Goal: Task Accomplishment & Management: Complete application form

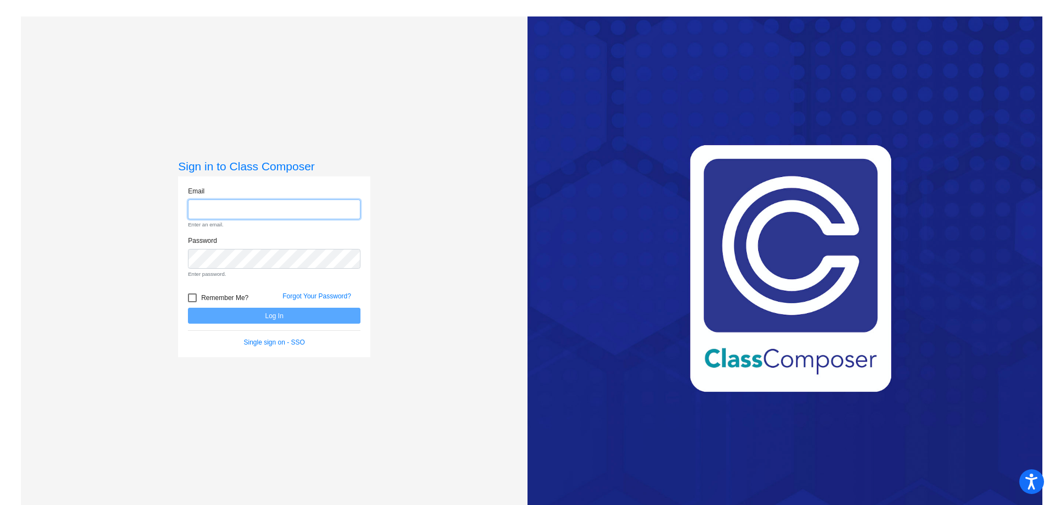
click at [248, 206] on input "email" at bounding box center [274, 209] width 173 height 20
type input "[EMAIL_ADDRESS][DOMAIN_NAME]"
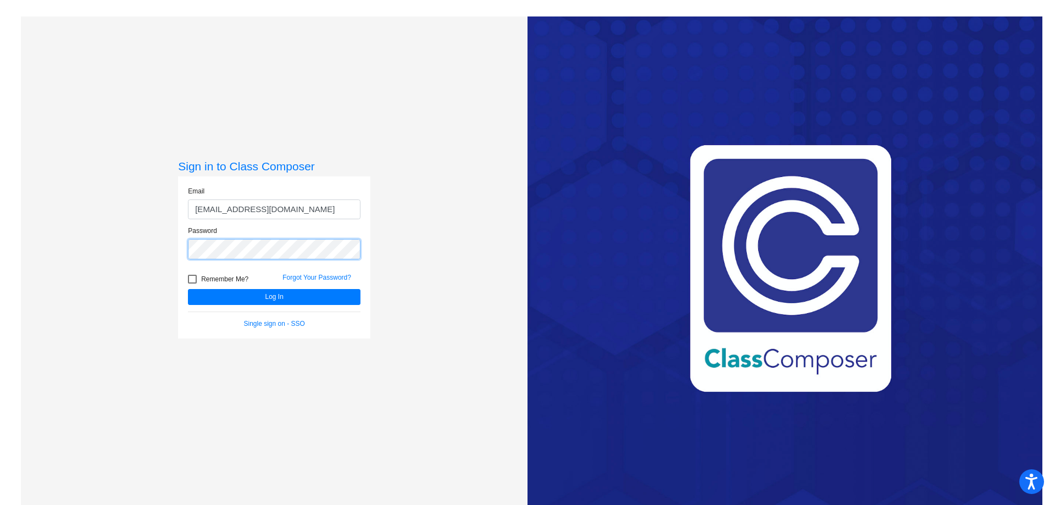
click at [188, 289] on button "Log In" at bounding box center [274, 297] width 173 height 16
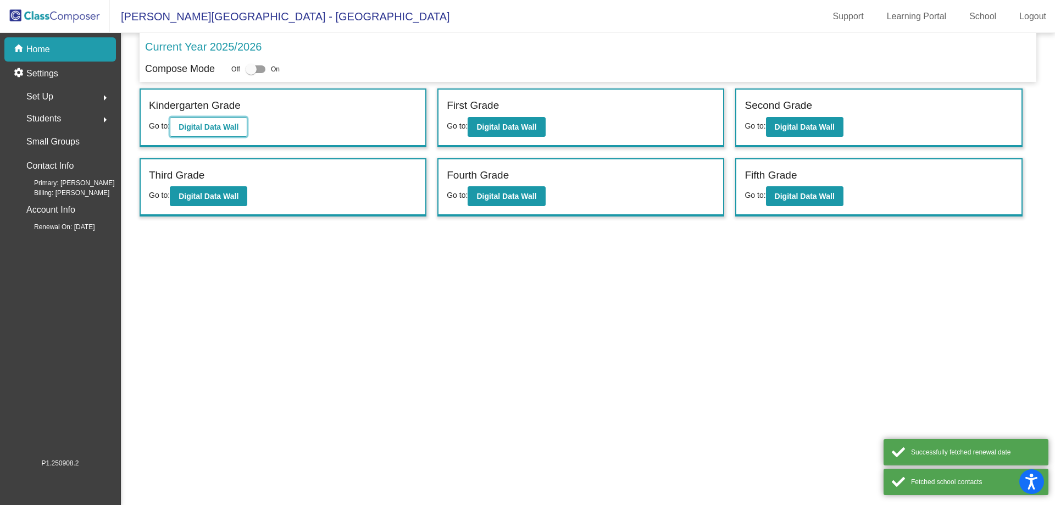
click at [224, 125] on b "Digital Data Wall" at bounding box center [209, 127] width 60 height 9
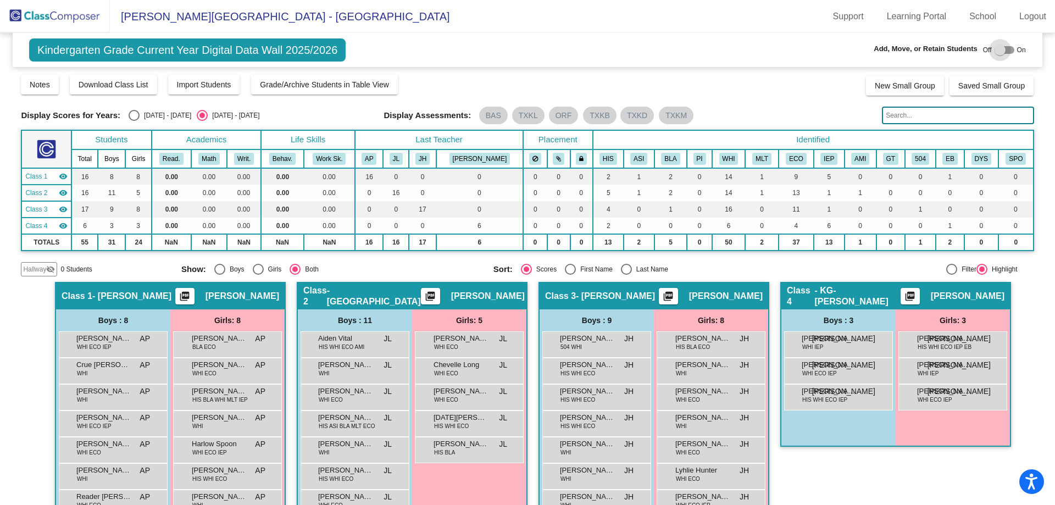
click at [995, 52] on div at bounding box center [1000, 50] width 11 height 11
checkbox input "true"
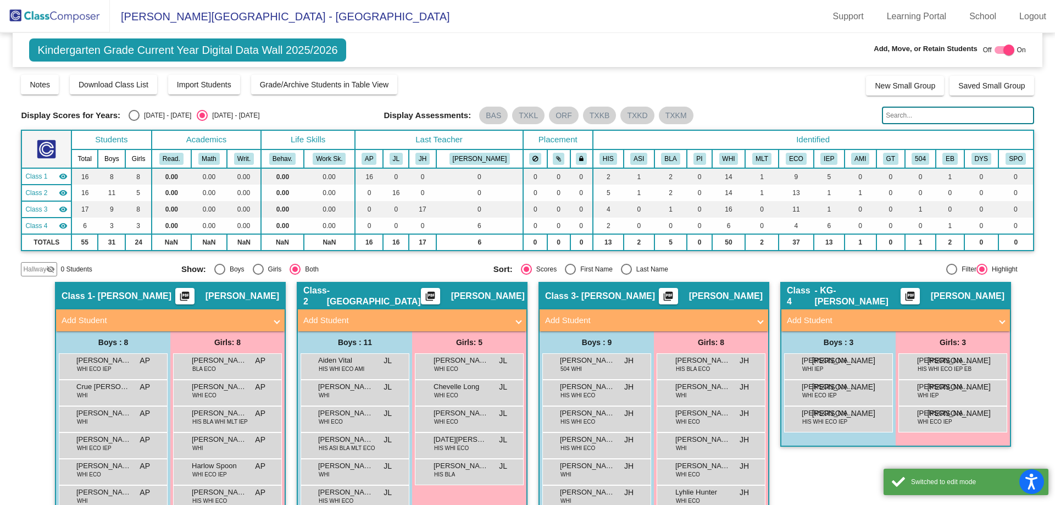
click at [1000, 317] on span at bounding box center [1002, 320] width 4 height 13
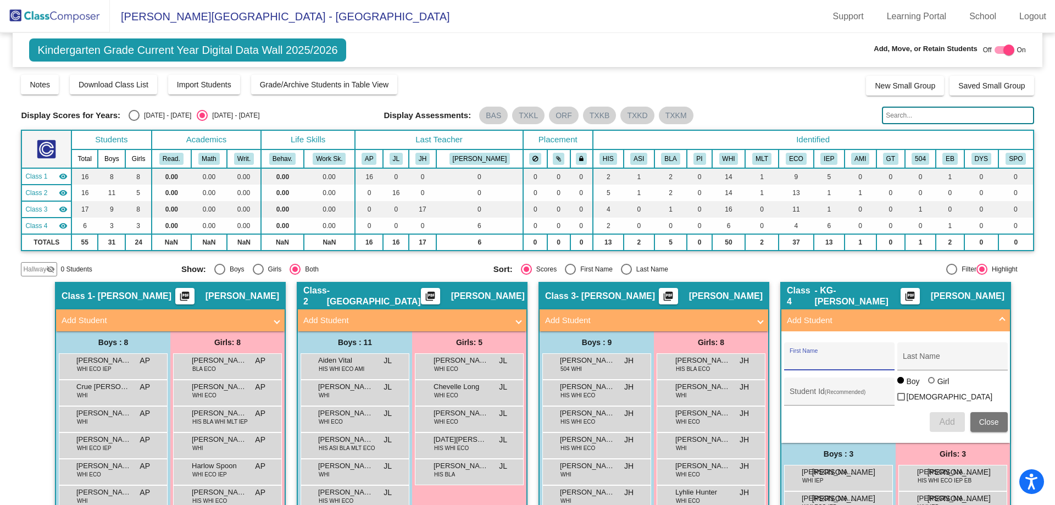
click at [849, 358] on input "First Name" at bounding box center [839, 360] width 99 height 9
type input "[PERSON_NAME]"
click at [837, 384] on div "Student Id (Recommended)" at bounding box center [839, 394] width 99 height 23
type input "957019"
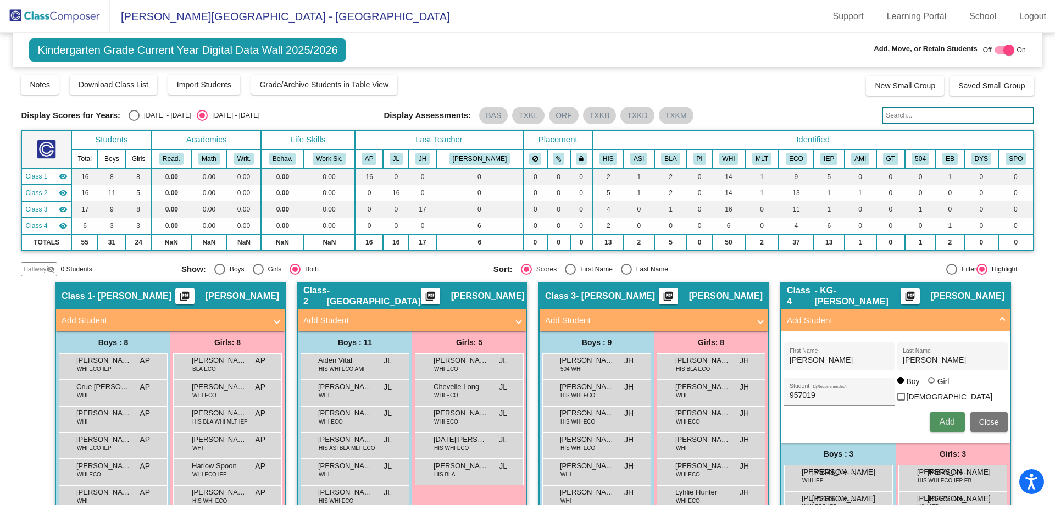
click at [941, 417] on span "Add" at bounding box center [946, 421] width 15 height 9
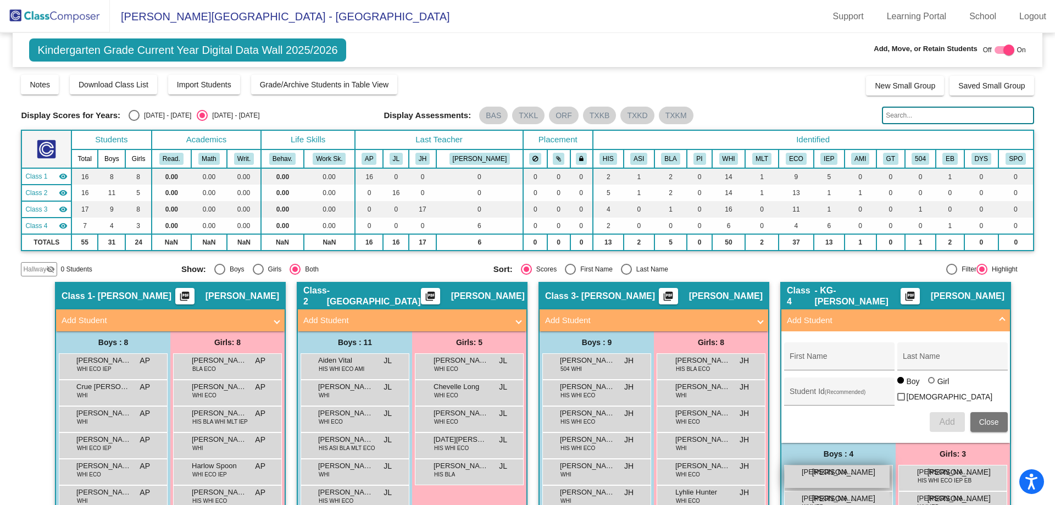
click at [860, 471] on div "[PERSON_NAME] JA lock do_not_disturb_alt" at bounding box center [837, 476] width 105 height 23
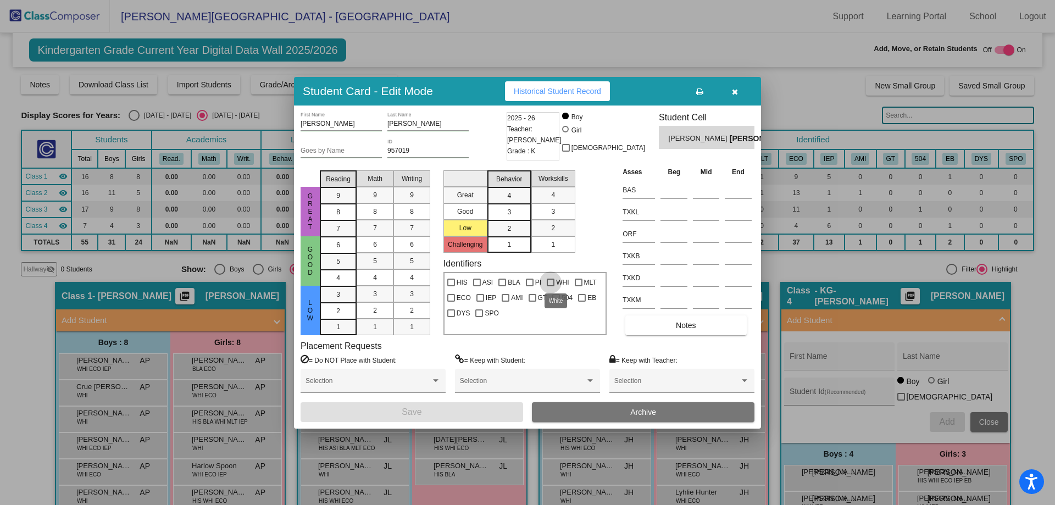
click at [549, 281] on div at bounding box center [551, 283] width 8 height 8
click at [550, 286] on input "WHI" at bounding box center [550, 286] width 1 height 1
checkbox input "true"
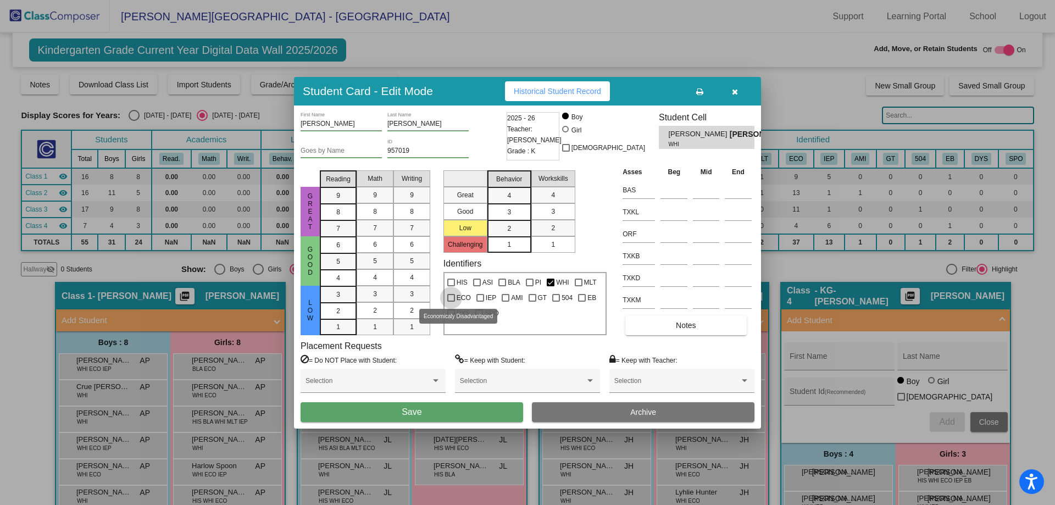
click at [449, 296] on div at bounding box center [451, 298] width 8 height 8
click at [451, 302] on input "ECO" at bounding box center [451, 302] width 1 height 1
checkbox input "true"
click at [478, 294] on div at bounding box center [480, 298] width 8 height 8
click at [480, 302] on input "IEP" at bounding box center [480, 302] width 1 height 1
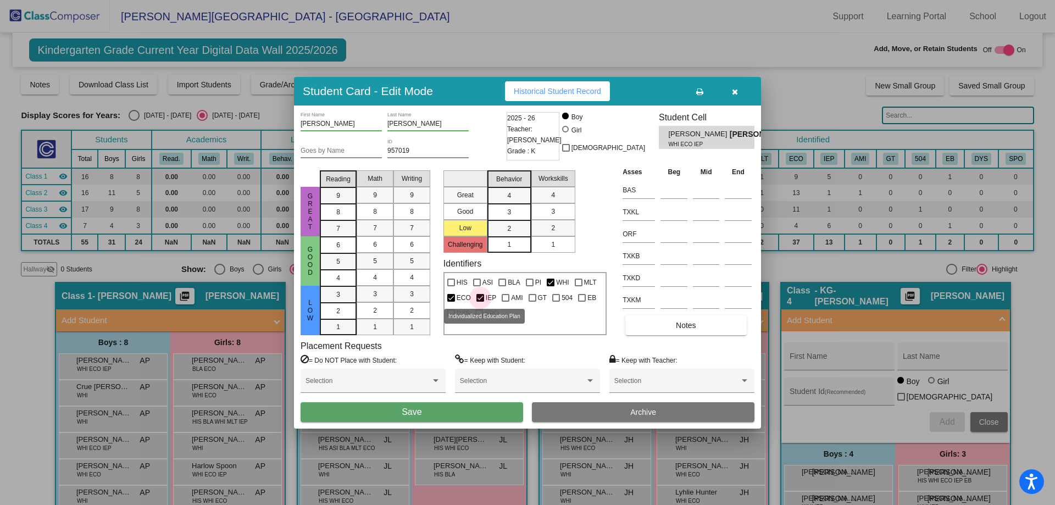
click at [480, 297] on div at bounding box center [480, 298] width 8 height 8
click at [480, 302] on input "IEP" at bounding box center [480, 302] width 1 height 1
checkbox input "false"
click at [451, 413] on button "Save" at bounding box center [412, 412] width 223 height 20
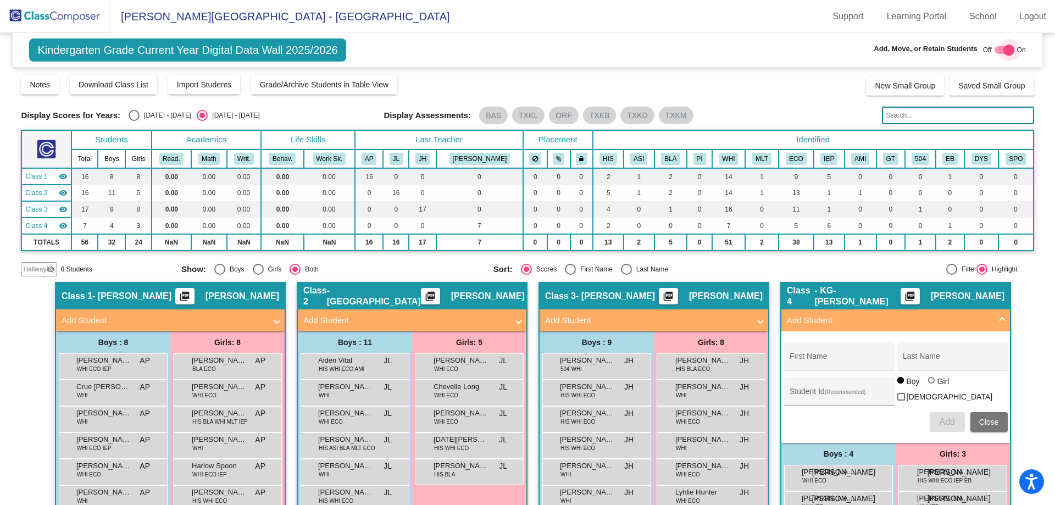
click at [1003, 48] on div at bounding box center [1008, 50] width 11 height 11
checkbox input "false"
